Goal: Task Accomplishment & Management: Complete application form

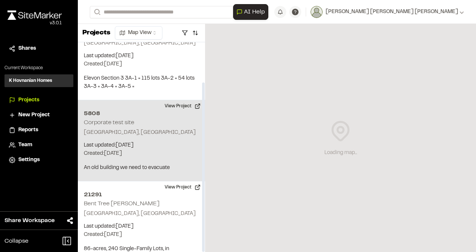
scroll to position [49, 0]
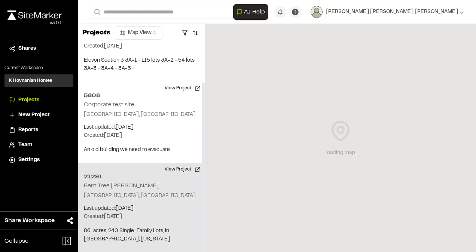
click at [149, 198] on p "[GEOGRAPHIC_DATA], [GEOGRAPHIC_DATA]" at bounding box center [141, 196] width 115 height 8
click at [139, 199] on p "[GEOGRAPHIC_DATA], [GEOGRAPHIC_DATA]" at bounding box center [141, 196] width 115 height 8
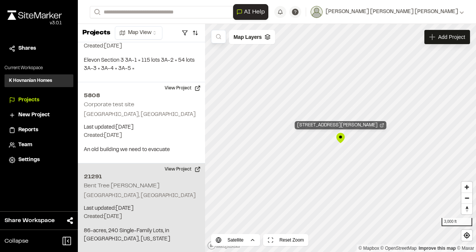
click at [352, 126] on div "21291 Bent Tree Meadows" at bounding box center [341, 125] width 92 height 8
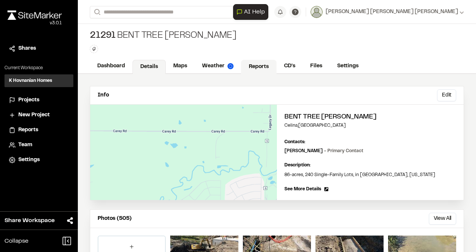
click at [261, 62] on link "Reports" at bounding box center [259, 67] width 36 height 14
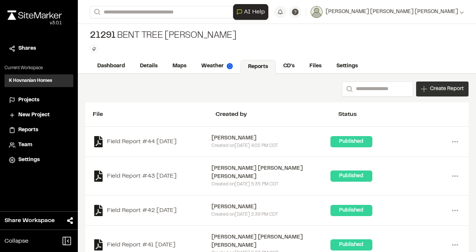
click at [439, 88] on span "Create Report" at bounding box center [447, 89] width 34 height 8
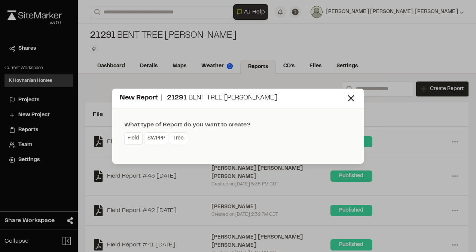
click at [136, 137] on link "Field" at bounding box center [133, 139] width 18 height 12
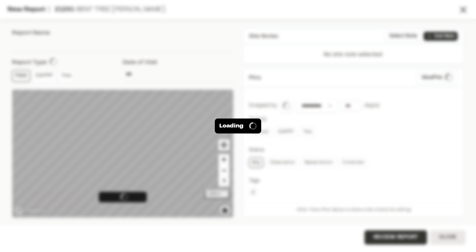
type input "**********"
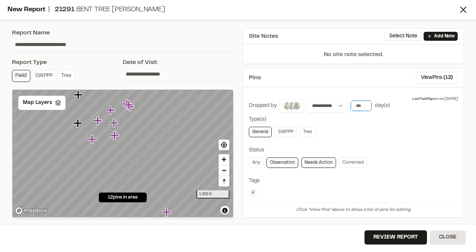
click at [364, 102] on input "*" at bounding box center [361, 106] width 21 height 10
type input "*"
click at [365, 102] on input "*" at bounding box center [361, 106] width 21 height 10
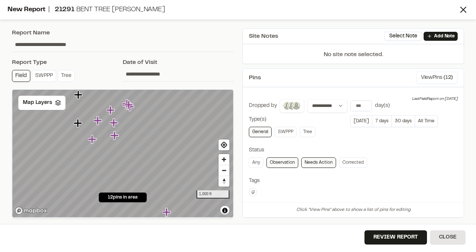
click at [435, 78] on button "View Pins ( 12 )" at bounding box center [437, 78] width 42 height 12
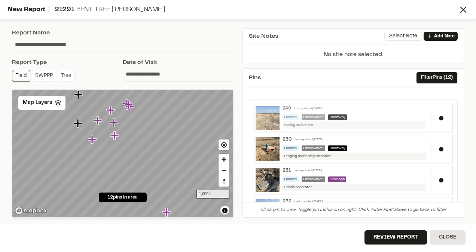
click at [272, 121] on img at bounding box center [268, 118] width 24 height 24
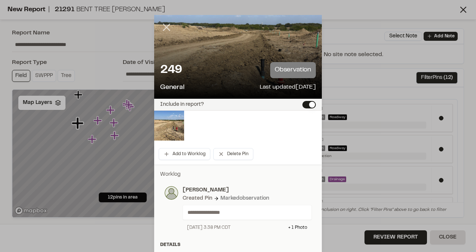
click at [167, 30] on line at bounding box center [167, 27] width 6 height 6
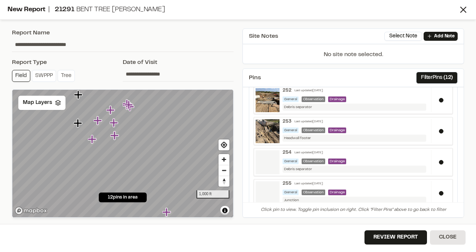
scroll to position [112, 0]
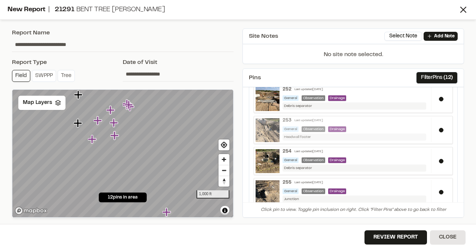
click at [264, 128] on img at bounding box center [268, 130] width 24 height 24
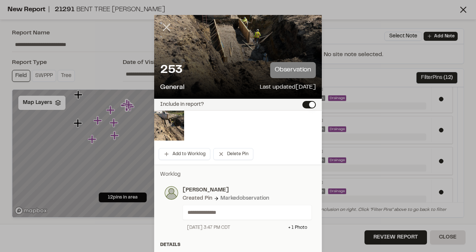
click at [164, 30] on icon at bounding box center [166, 27] width 13 height 13
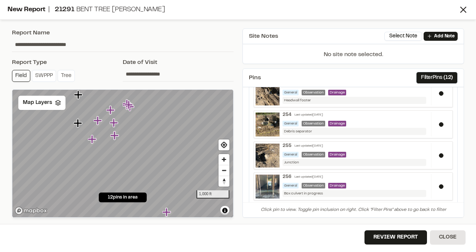
scroll to position [262, 0]
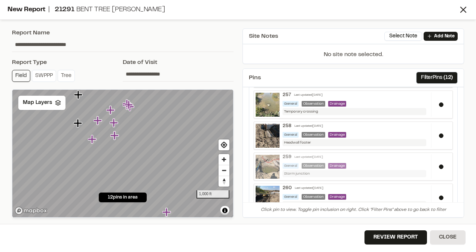
click at [269, 161] on img at bounding box center [268, 167] width 24 height 24
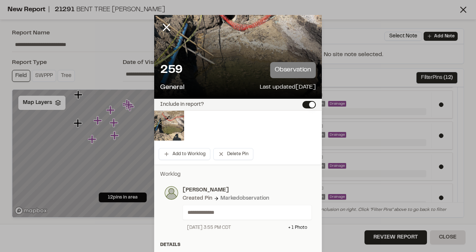
click at [163, 30] on icon at bounding box center [166, 27] width 13 height 13
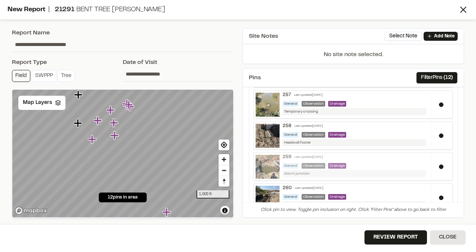
click at [265, 164] on img at bounding box center [268, 167] width 24 height 24
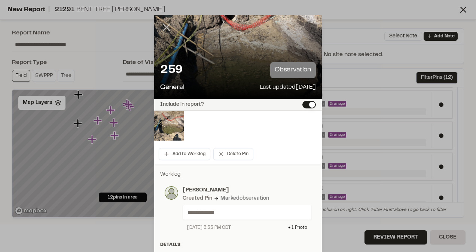
click at [166, 30] on line at bounding box center [167, 27] width 6 height 6
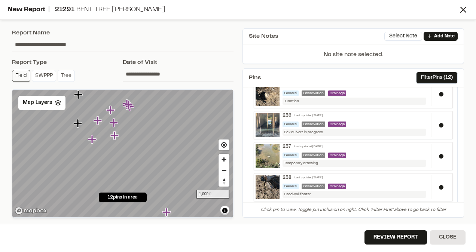
scroll to position [248, 0]
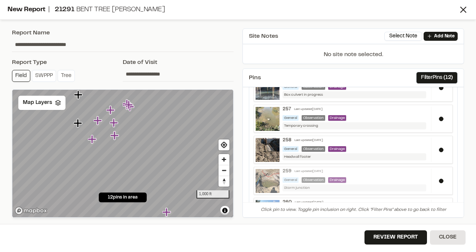
click at [264, 179] on img at bounding box center [268, 181] width 24 height 24
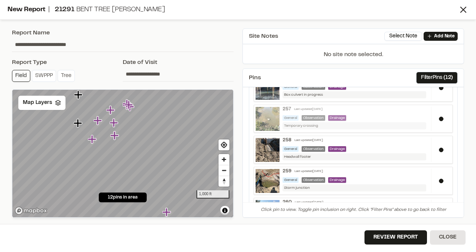
click at [265, 118] on img at bounding box center [268, 119] width 24 height 24
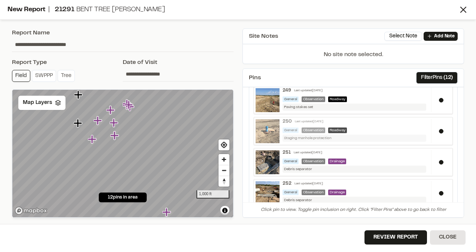
scroll to position [0, 0]
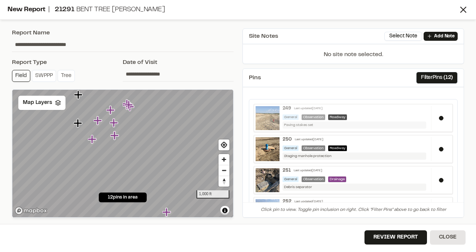
click at [267, 119] on img at bounding box center [268, 118] width 24 height 24
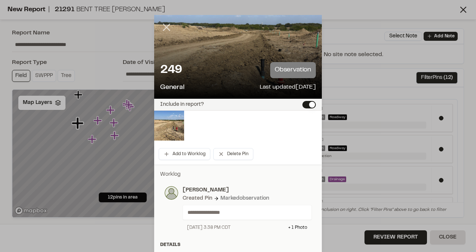
click at [165, 25] on line at bounding box center [167, 27] width 6 height 6
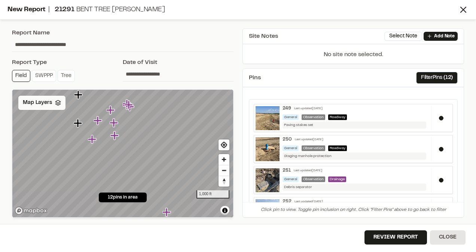
click at [51, 104] on div "Map Layers" at bounding box center [41, 103] width 47 height 14
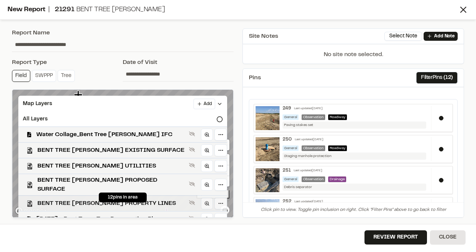
click at [66, 199] on span "BENT TREE [PERSON_NAME] PROPERTY LINES" at bounding box center [111, 203] width 149 height 9
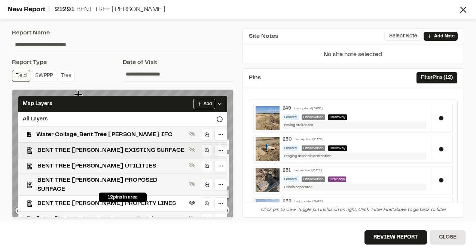
drag, startPoint x: 78, startPoint y: 168, endPoint x: 106, endPoint y: 156, distance: 29.9
click at [78, 168] on span "BENT TREE [PERSON_NAME] UTILITIES" at bounding box center [111, 166] width 149 height 9
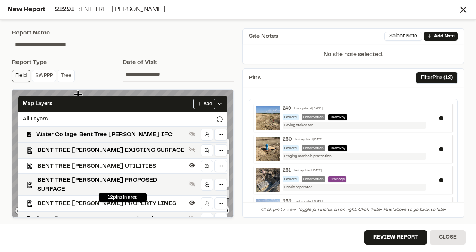
click at [227, 68] on input "**********" at bounding box center [178, 74] width 111 height 14
click at [339, 23] on div "**********" at bounding box center [238, 126] width 476 height 252
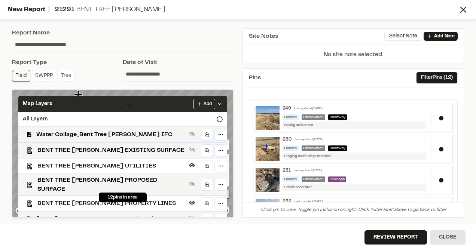
click at [219, 103] on div "Map Layers Add" at bounding box center [122, 104] width 209 height 16
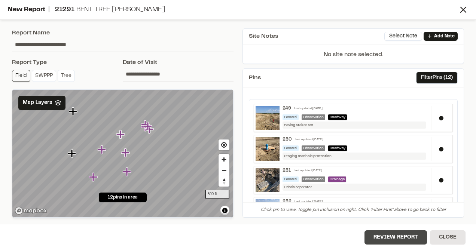
click at [410, 239] on button "Review Report" at bounding box center [396, 238] width 63 height 14
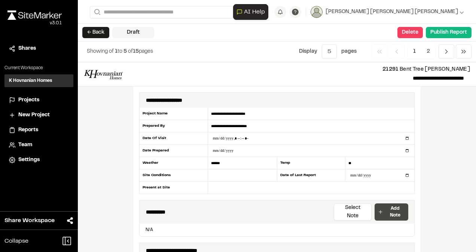
click at [390, 207] on p "Add Note" at bounding box center [395, 211] width 20 height 13
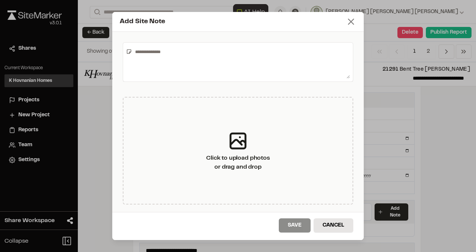
click at [354, 20] on icon at bounding box center [351, 21] width 10 height 10
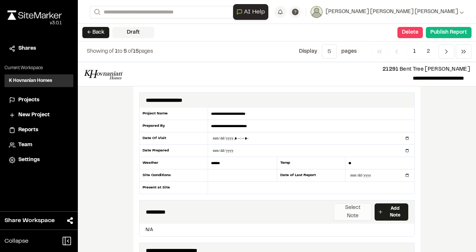
click at [349, 204] on button "Select Note" at bounding box center [353, 212] width 38 height 17
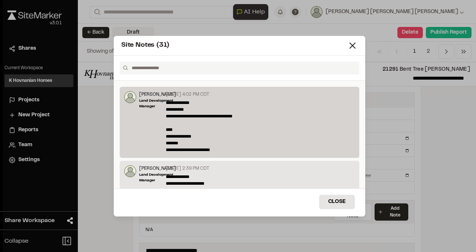
click at [283, 138] on p "**********" at bounding box center [258, 127] width 185 height 54
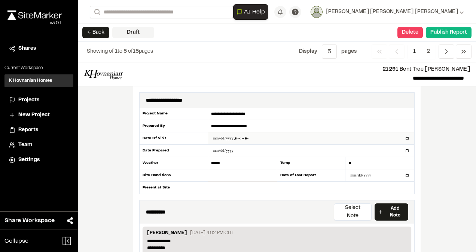
click at [219, 136] on input "datetime-local" at bounding box center [311, 139] width 206 height 12
click at [237, 138] on input "datetime-local" at bounding box center [311, 139] width 206 height 12
type input "**********"
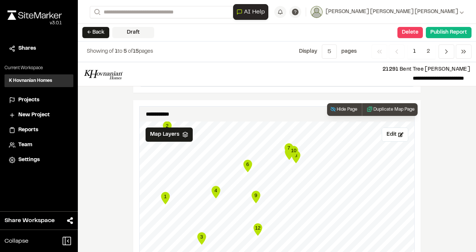
scroll to position [599, 0]
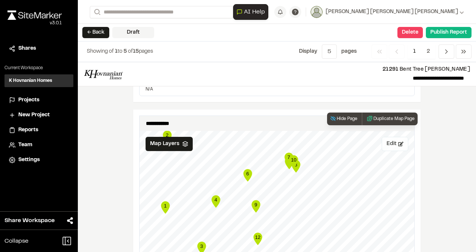
click at [384, 137] on button "Edit" at bounding box center [395, 144] width 27 height 14
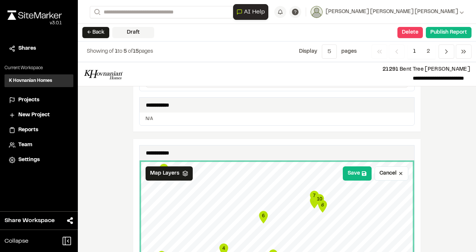
drag, startPoint x: 439, startPoint y: 187, endPoint x: 424, endPoint y: 137, distance: 52.5
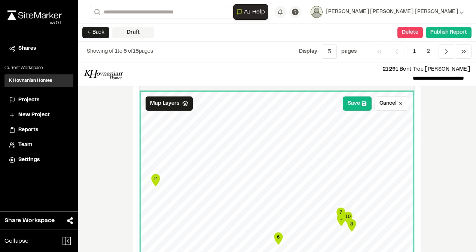
scroll to position [639, 0]
click at [358, 97] on button "Save" at bounding box center [357, 104] width 29 height 14
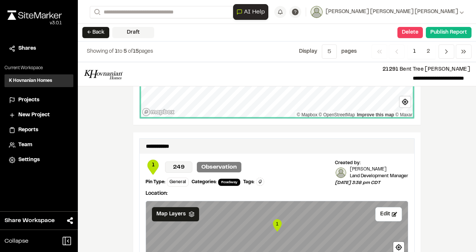
scroll to position [976, 0]
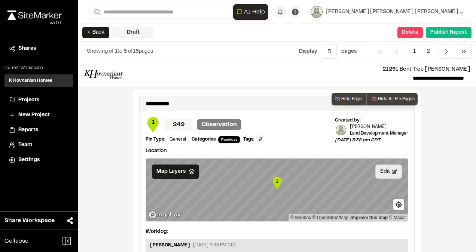
click at [387, 165] on button "Edit" at bounding box center [388, 172] width 27 height 14
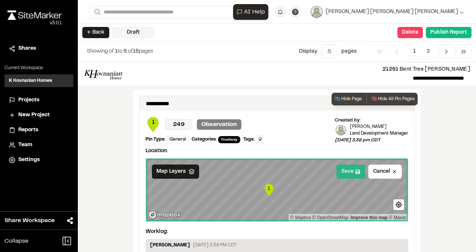
click at [360, 165] on button "Save" at bounding box center [350, 172] width 29 height 14
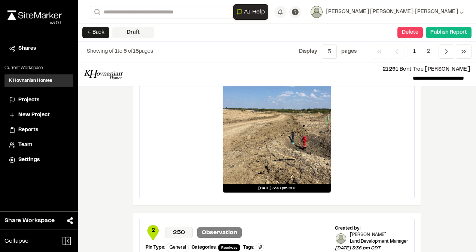
scroll to position [1313, 0]
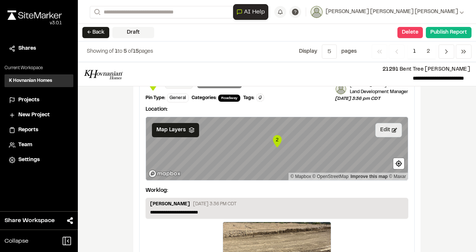
drag, startPoint x: 384, startPoint y: 115, endPoint x: 378, endPoint y: 115, distance: 6.0
click at [384, 123] on button "Edit" at bounding box center [388, 130] width 27 height 14
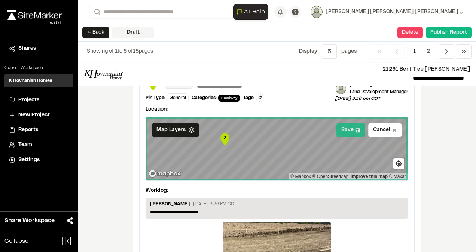
click at [348, 123] on button "Save" at bounding box center [350, 130] width 29 height 14
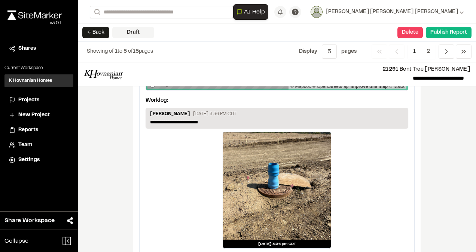
scroll to position [1403, 0]
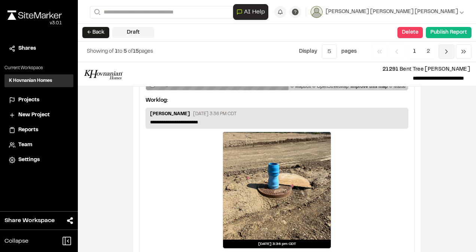
click at [444, 51] on icon "Navigation" at bounding box center [446, 51] width 7 height 7
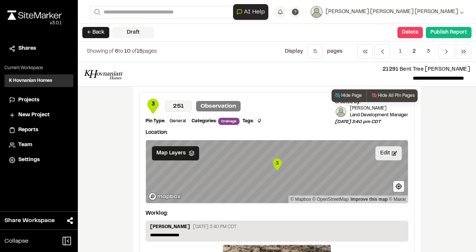
click at [384, 152] on button "Edit" at bounding box center [388, 153] width 27 height 14
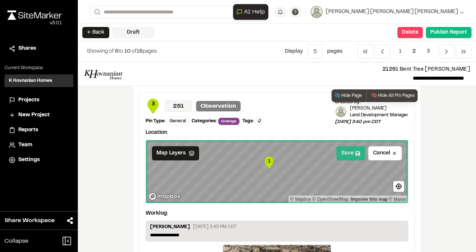
click at [348, 149] on button "Save" at bounding box center [350, 153] width 29 height 14
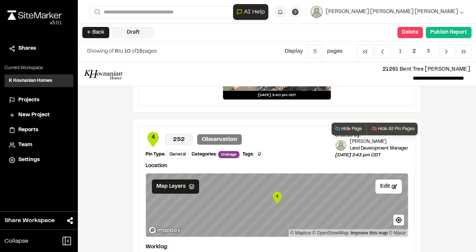
scroll to position [337, 0]
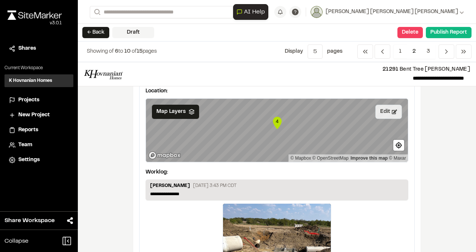
drag, startPoint x: 387, startPoint y: 110, endPoint x: 376, endPoint y: 114, distance: 11.8
click at [387, 110] on button "Edit" at bounding box center [388, 112] width 27 height 14
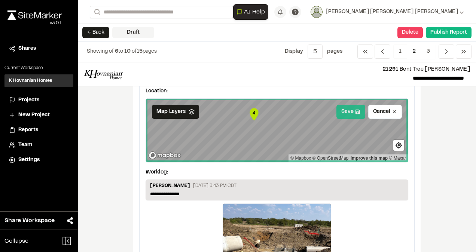
click at [351, 107] on button "Save" at bounding box center [350, 112] width 29 height 14
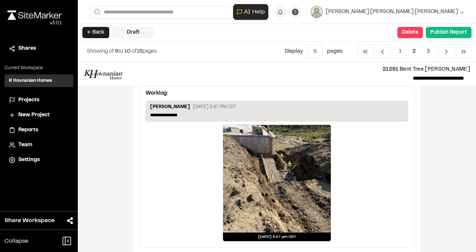
scroll to position [599, 0]
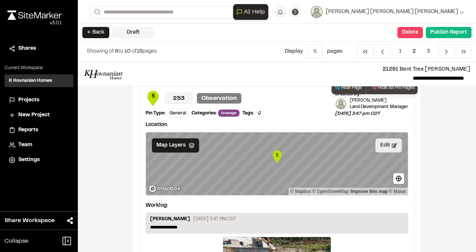
click at [381, 144] on button "Edit" at bounding box center [388, 145] width 27 height 14
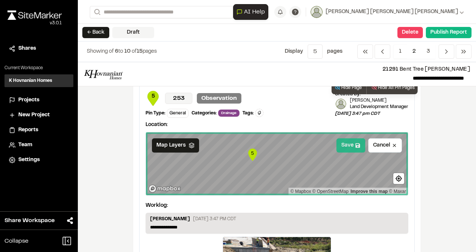
click at [345, 144] on button "Save" at bounding box center [350, 145] width 29 height 14
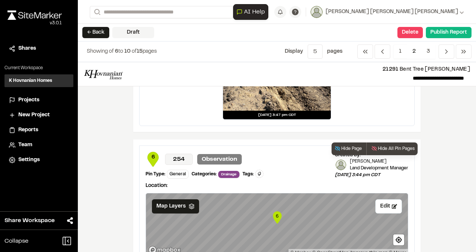
scroll to position [898, 0]
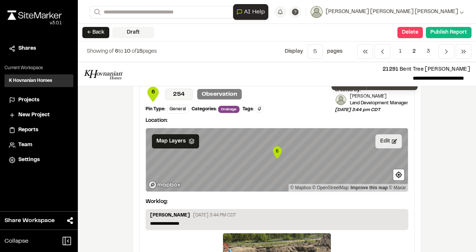
click at [383, 141] on button "Edit" at bounding box center [388, 141] width 27 height 14
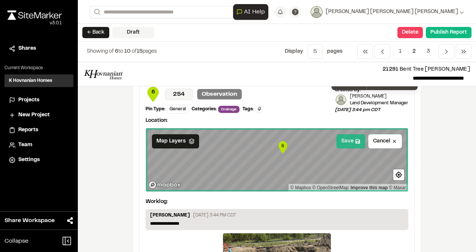
click at [355, 139] on icon at bounding box center [357, 141] width 5 height 5
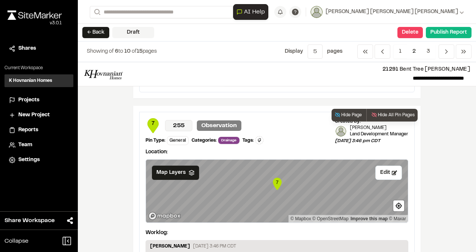
scroll to position [1160, 0]
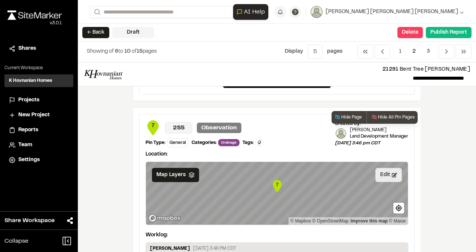
click at [384, 168] on button "Edit" at bounding box center [388, 175] width 27 height 14
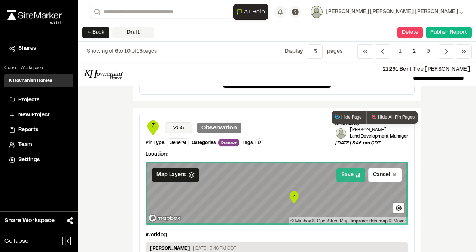
click at [348, 170] on button "Save" at bounding box center [350, 175] width 29 height 14
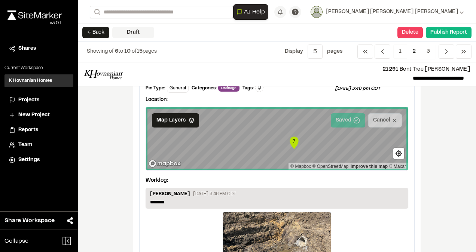
scroll to position [1307, 0]
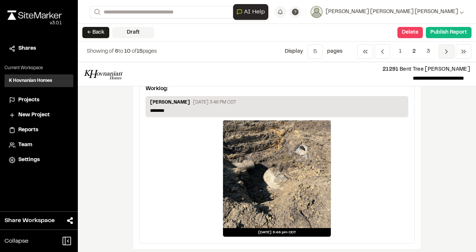
click at [449, 51] on icon "Navigation" at bounding box center [446, 51] width 7 height 7
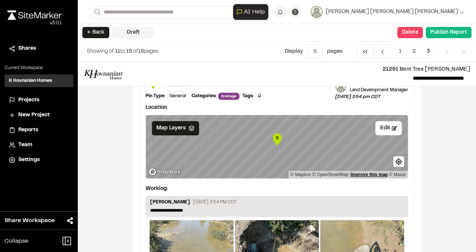
scroll to position [337, 0]
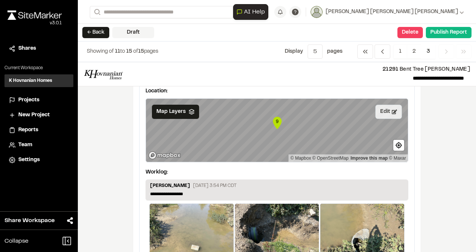
click at [392, 112] on icon at bounding box center [394, 111] width 5 height 5
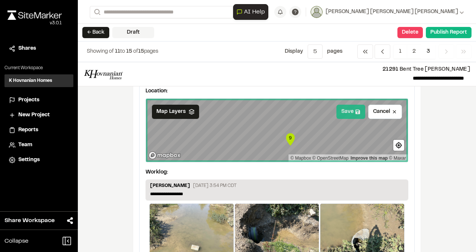
click at [349, 114] on button "Save" at bounding box center [350, 112] width 29 height 14
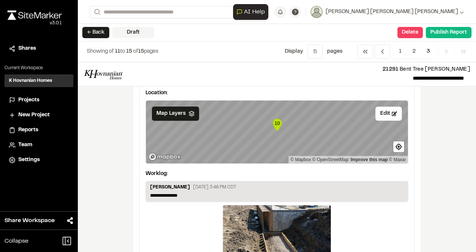
scroll to position [674, 0]
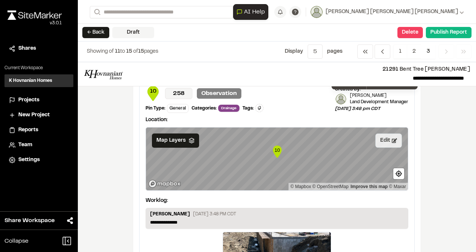
click at [383, 139] on button "Edit" at bounding box center [388, 141] width 27 height 14
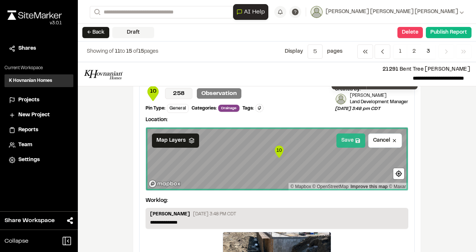
click at [344, 135] on button "Save" at bounding box center [350, 141] width 29 height 14
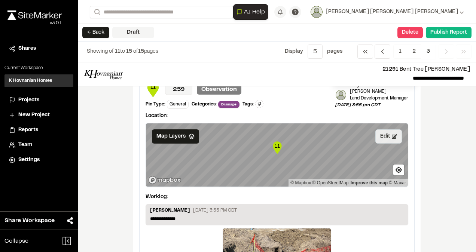
scroll to position [973, 0]
click at [392, 134] on icon at bounding box center [394, 136] width 5 height 5
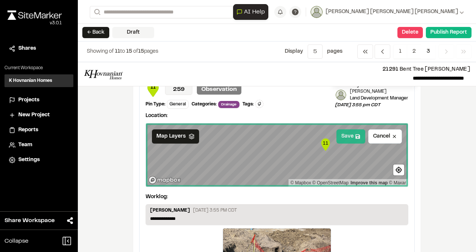
click at [349, 165] on div "Save Cancel Map Layers 11 © Mapbox © OpenStreetMap Improve this map © Maxar" at bounding box center [277, 155] width 263 height 64
drag, startPoint x: 377, startPoint y: 134, endPoint x: 325, endPoint y: 176, distance: 66.3
click at [326, 178] on div "11 © Mapbox © OpenStreetMap Improve this map © Maxar" at bounding box center [277, 155] width 262 height 63
click at [352, 133] on button "Save" at bounding box center [350, 137] width 29 height 14
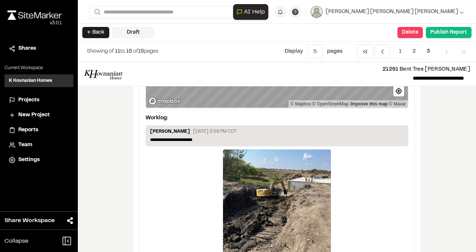
scroll to position [1235, 0]
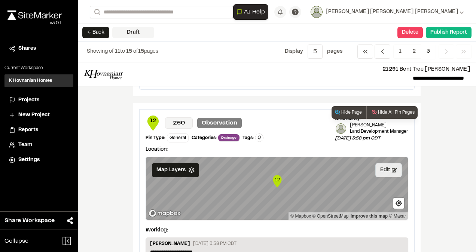
click at [386, 164] on button "Edit" at bounding box center [388, 170] width 27 height 14
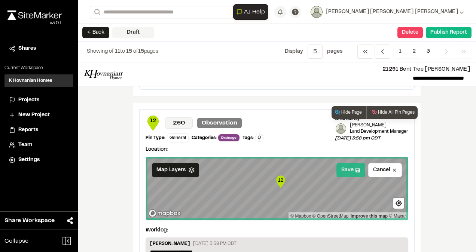
click at [350, 165] on button "Save" at bounding box center [350, 170] width 29 height 14
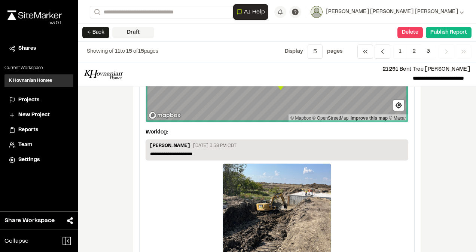
scroll to position [1377, 0]
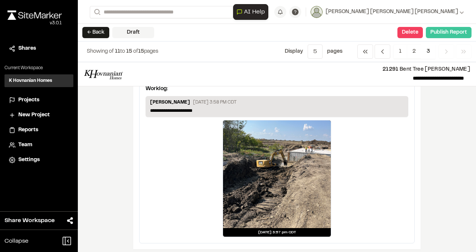
click at [445, 29] on button "Publish Report" at bounding box center [449, 32] width 46 height 11
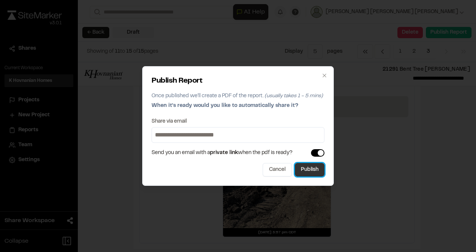
click at [302, 171] on button "Publish" at bounding box center [310, 169] width 30 height 13
